Goal: Task Accomplishment & Management: Use online tool/utility

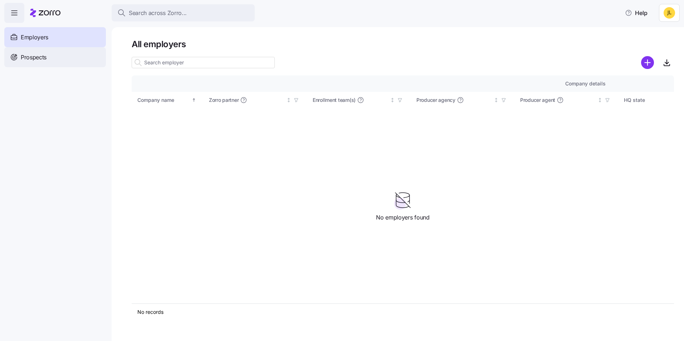
click at [55, 57] on div "Prospects" at bounding box center [55, 57] width 102 height 20
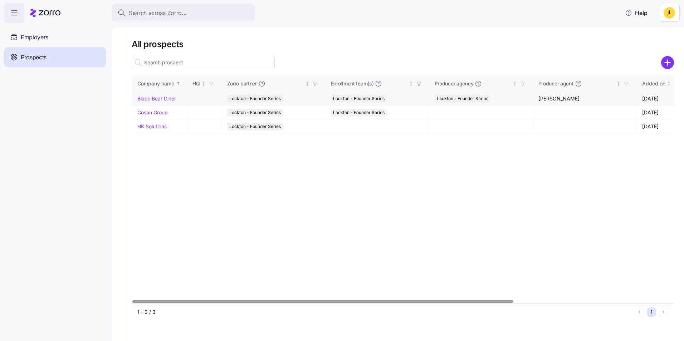
click at [163, 102] on link "Black Bear Diner" at bounding box center [156, 98] width 39 height 6
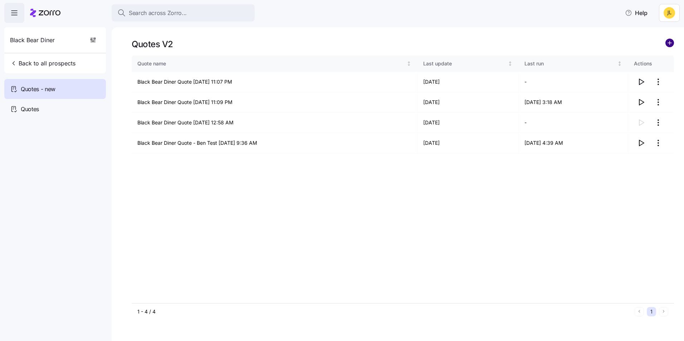
click at [668, 44] on circle "add icon" at bounding box center [670, 43] width 8 height 8
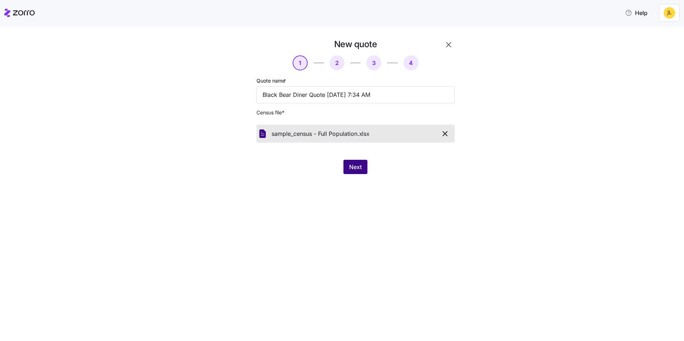
click at [349, 168] on span "Next" at bounding box center [355, 167] width 13 height 9
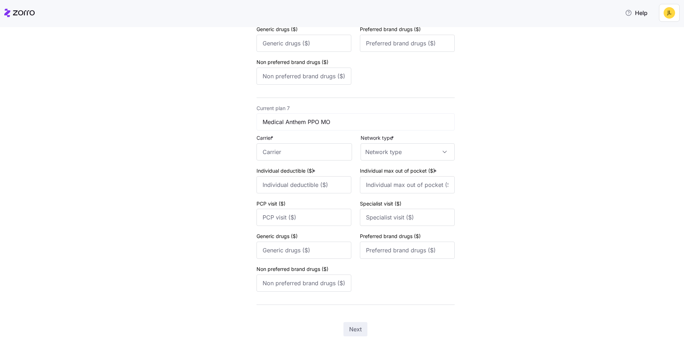
scroll to position [1273, 0]
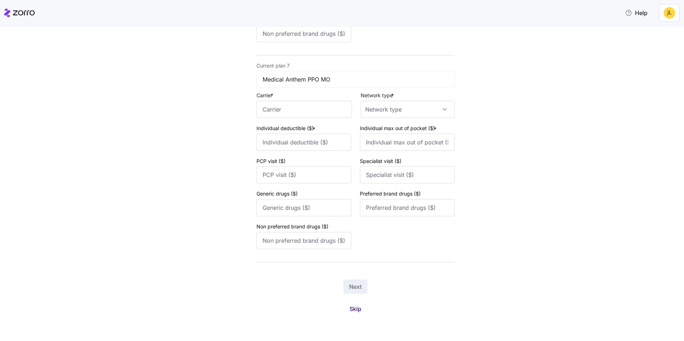
click at [353, 312] on span "Skip" at bounding box center [355, 309] width 12 height 9
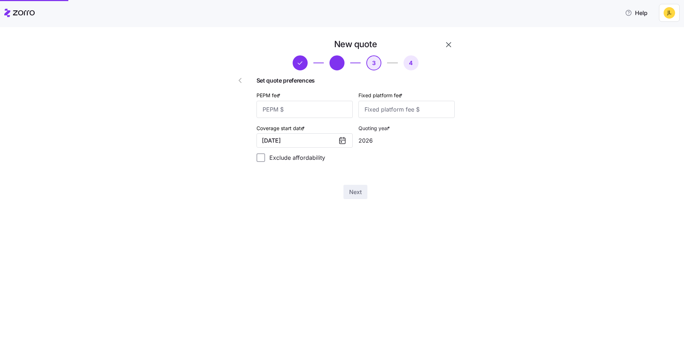
scroll to position [0, 0]
click at [295, 107] on input "PEPM fee *" at bounding box center [304, 109] width 96 height 17
type input "55"
type input "100"
click at [361, 189] on span "Next" at bounding box center [355, 192] width 13 height 9
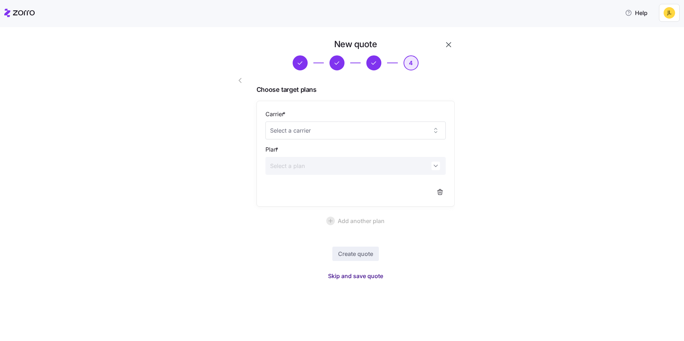
click at [368, 276] on span "Skip and save quote" at bounding box center [355, 276] width 55 height 9
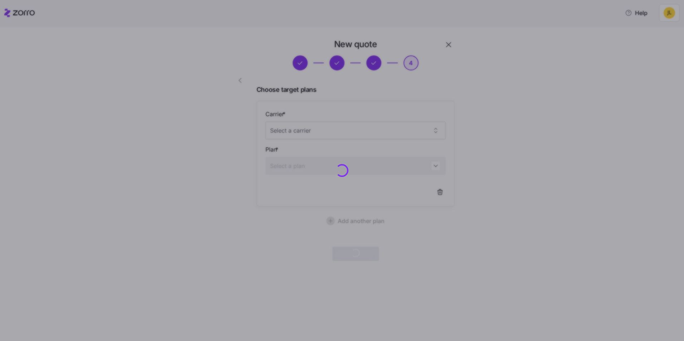
drag, startPoint x: 553, startPoint y: 68, endPoint x: 569, endPoint y: 87, distance: 25.4
click at [569, 87] on div at bounding box center [342, 170] width 684 height 341
click at [563, 85] on div at bounding box center [342, 170] width 684 height 341
